Goal: Information Seeking & Learning: Learn about a topic

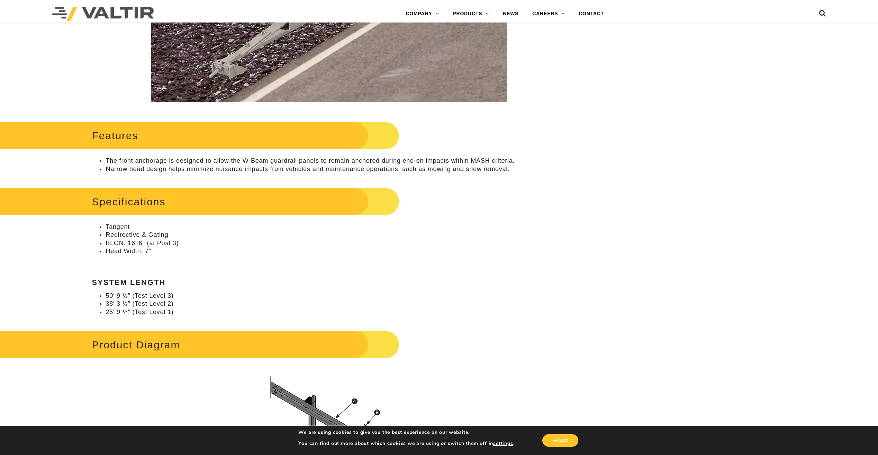
scroll to position [346, 0]
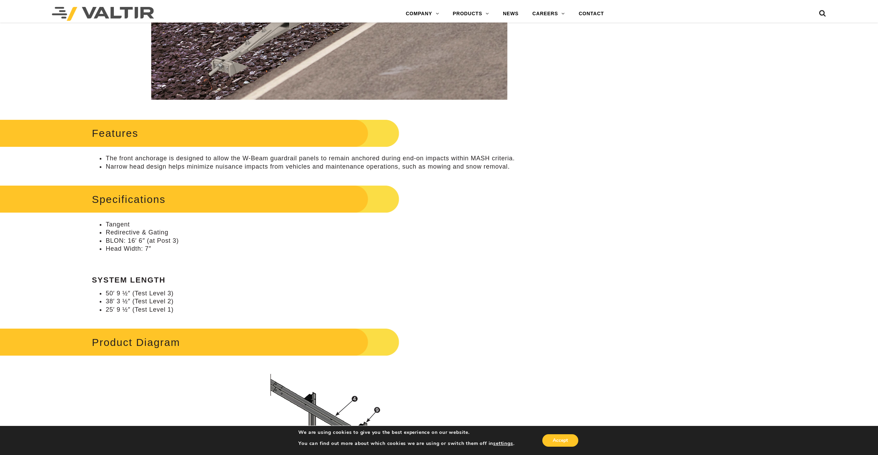
click at [141, 197] on h2 "Specifications" at bounding box center [179, 199] width 439 height 32
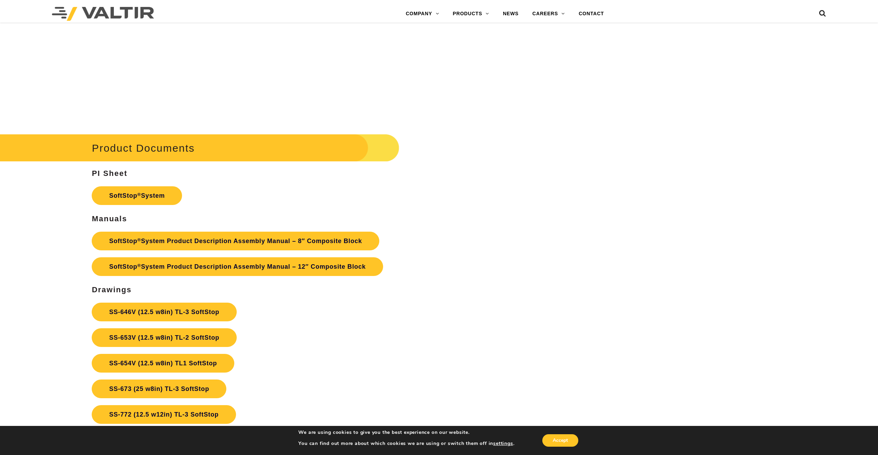
scroll to position [2941, 0]
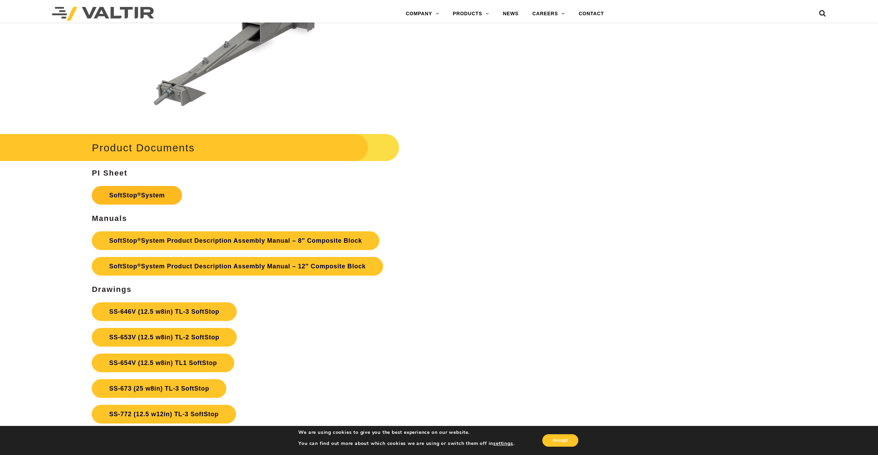
click at [137, 194] on sup "®" at bounding box center [139, 193] width 4 height 5
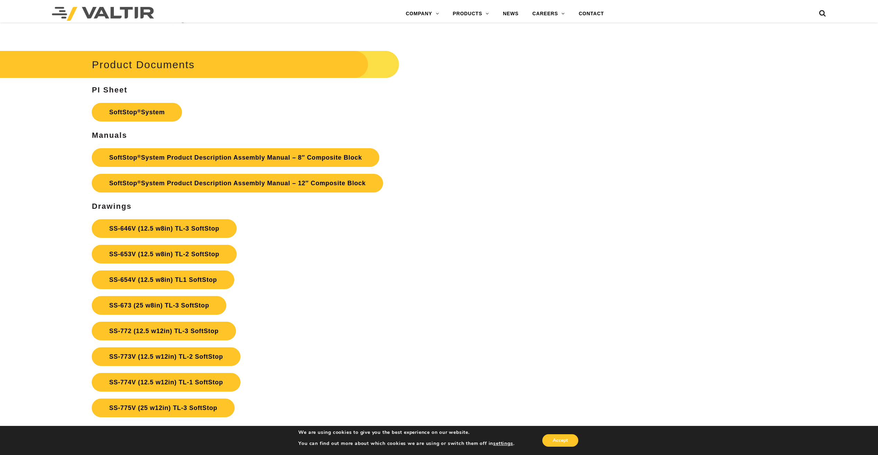
scroll to position [3045, 0]
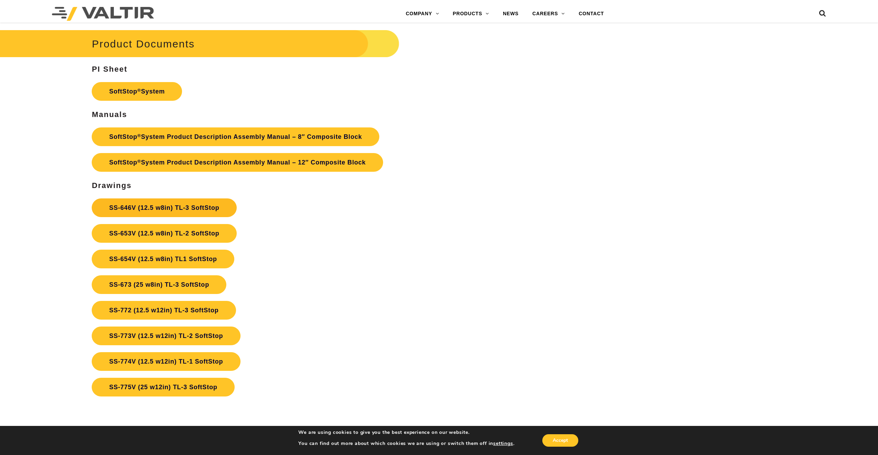
click at [173, 207] on link "SS-646V (12.5 w8in) TL-3 SoftStop" at bounding box center [164, 207] width 145 height 19
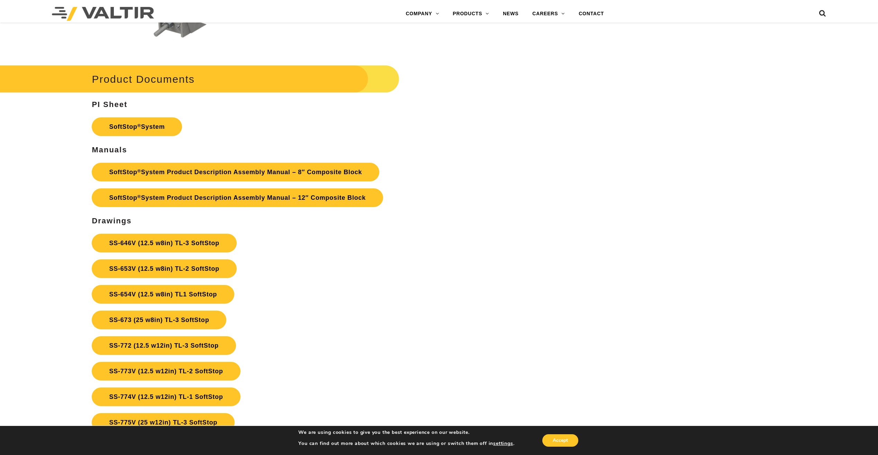
scroll to position [3008, 0]
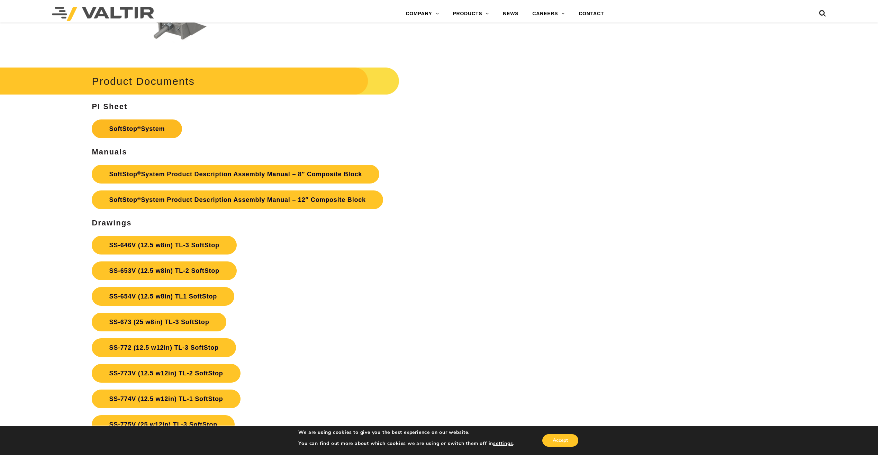
click at [149, 131] on link "SoftStop ® System" at bounding box center [137, 128] width 90 height 19
